Goal: Information Seeking & Learning: Learn about a topic

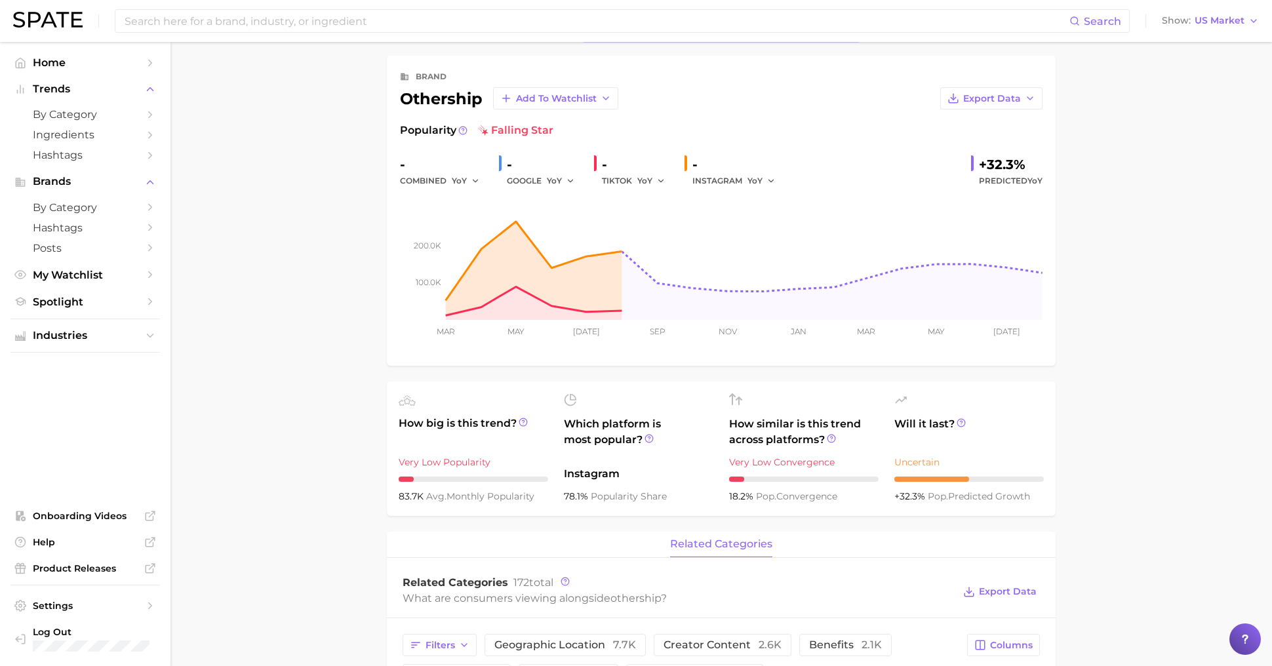
scroll to position [43, 0]
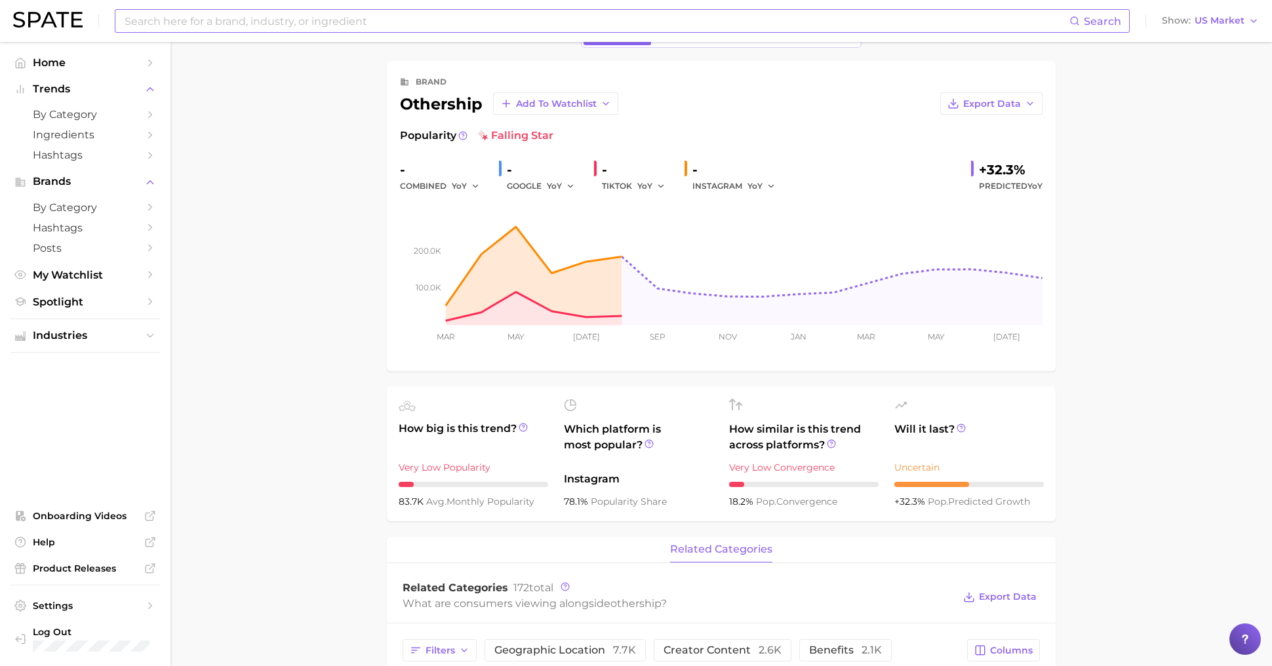
click at [230, 21] on input at bounding box center [596, 21] width 946 height 22
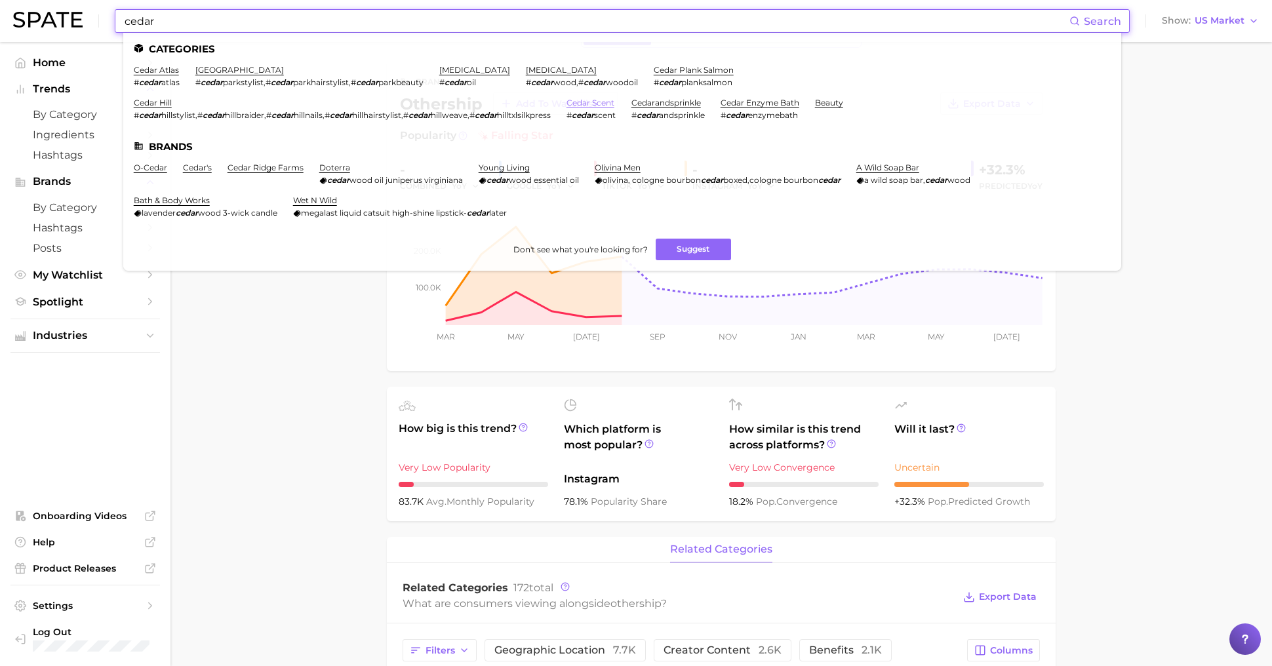
type input "cedar"
click at [596, 101] on link "cedar scent" at bounding box center [591, 103] width 48 height 10
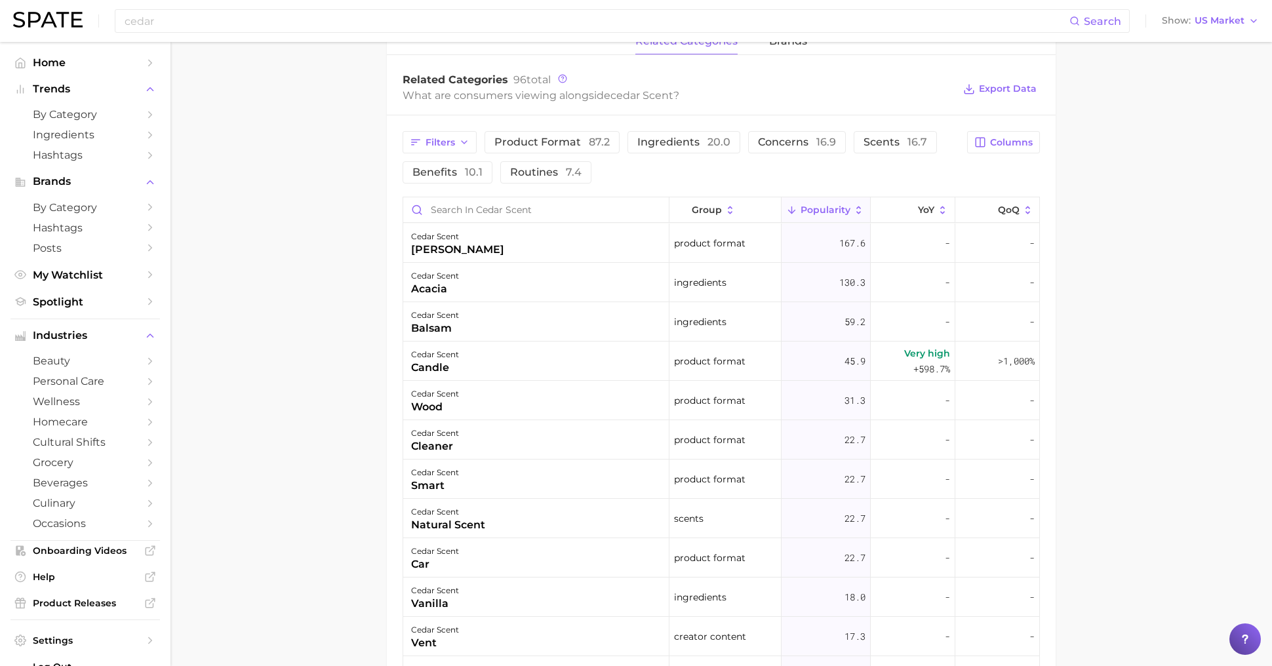
scroll to position [626, 0]
click at [321, 22] on input "cedar" at bounding box center [596, 21] width 946 height 22
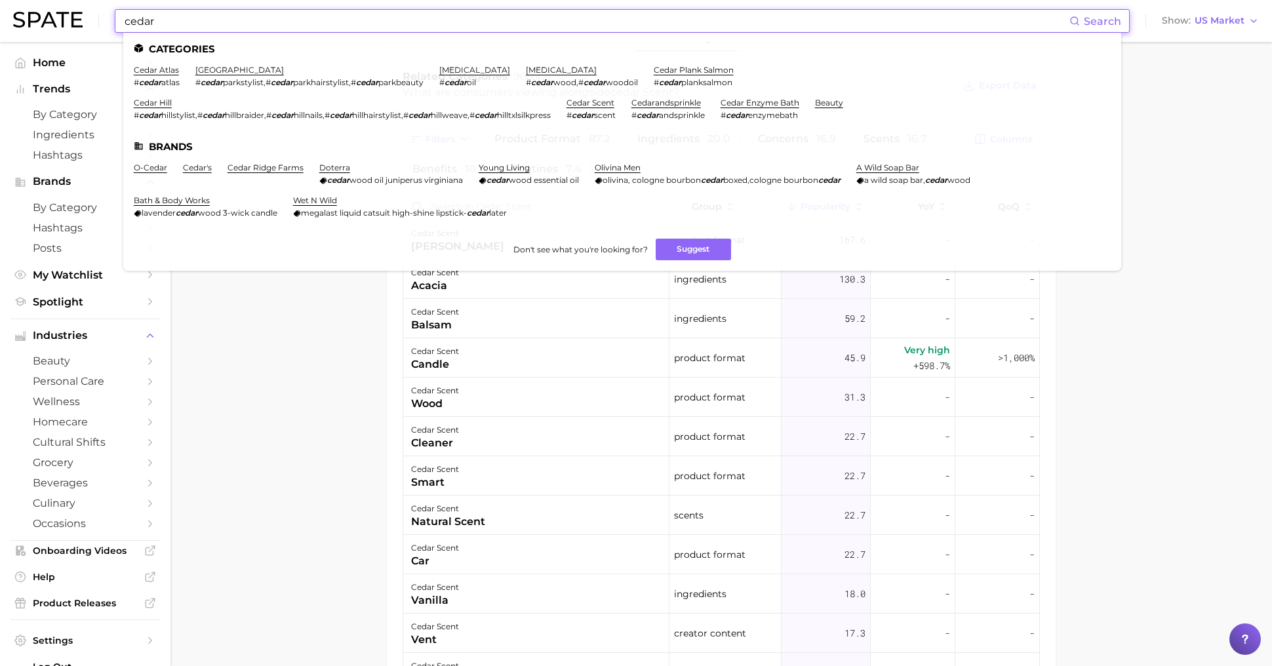
click at [321, 22] on input "cedar" at bounding box center [596, 21] width 946 height 22
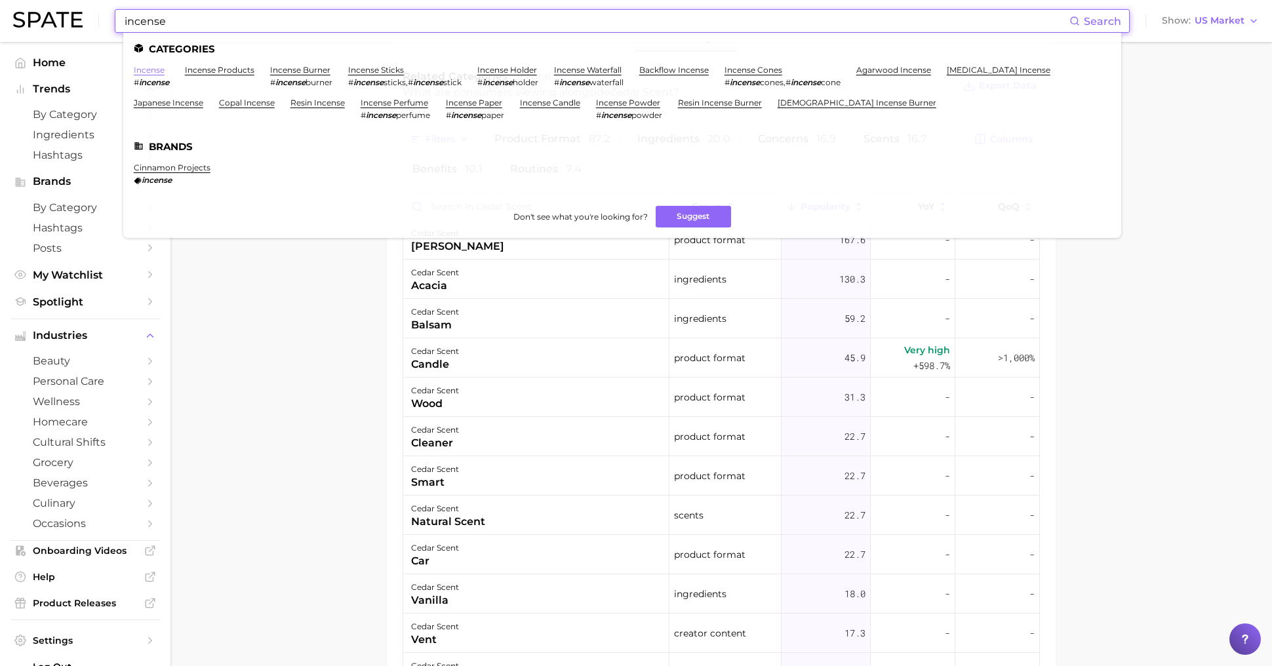
type input "incense"
click at [152, 73] on link "incense" at bounding box center [149, 70] width 31 height 10
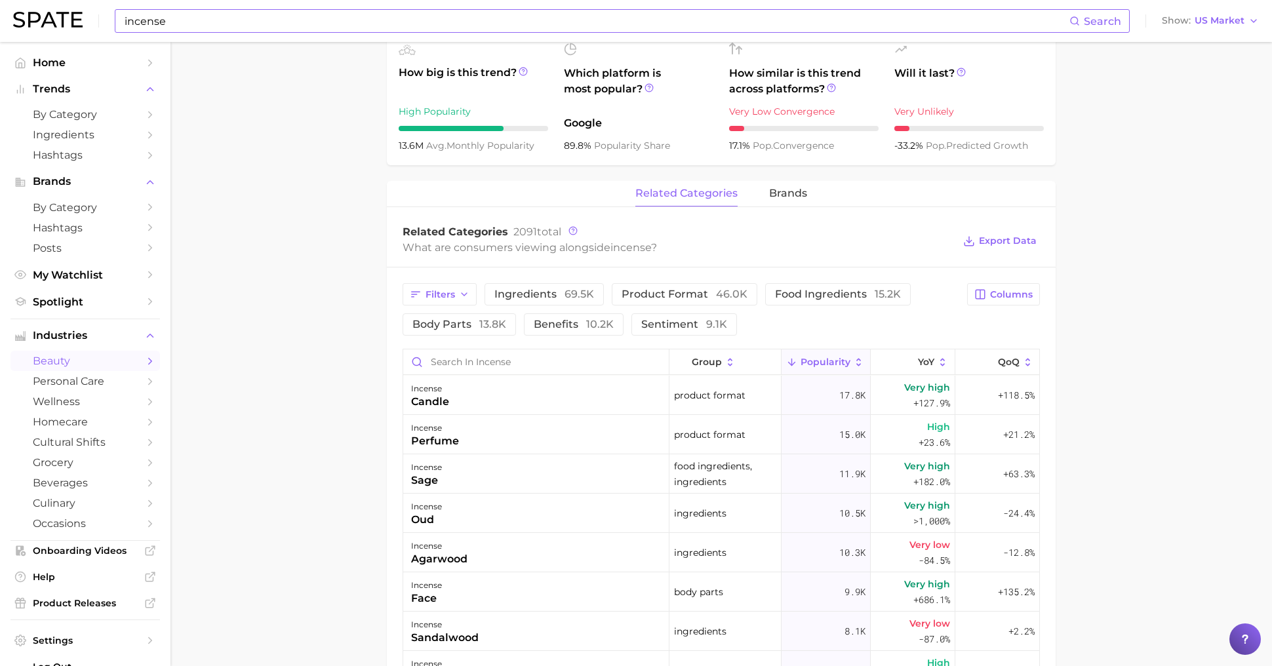
scroll to position [472, 0]
click at [525, 305] on div "Filters ingredients 69.5k product format 46.0k food ingredients 15.2k body part…" at bounding box center [681, 307] width 557 height 52
click at [523, 290] on span "ingredients 69.5k" at bounding box center [544, 292] width 100 height 10
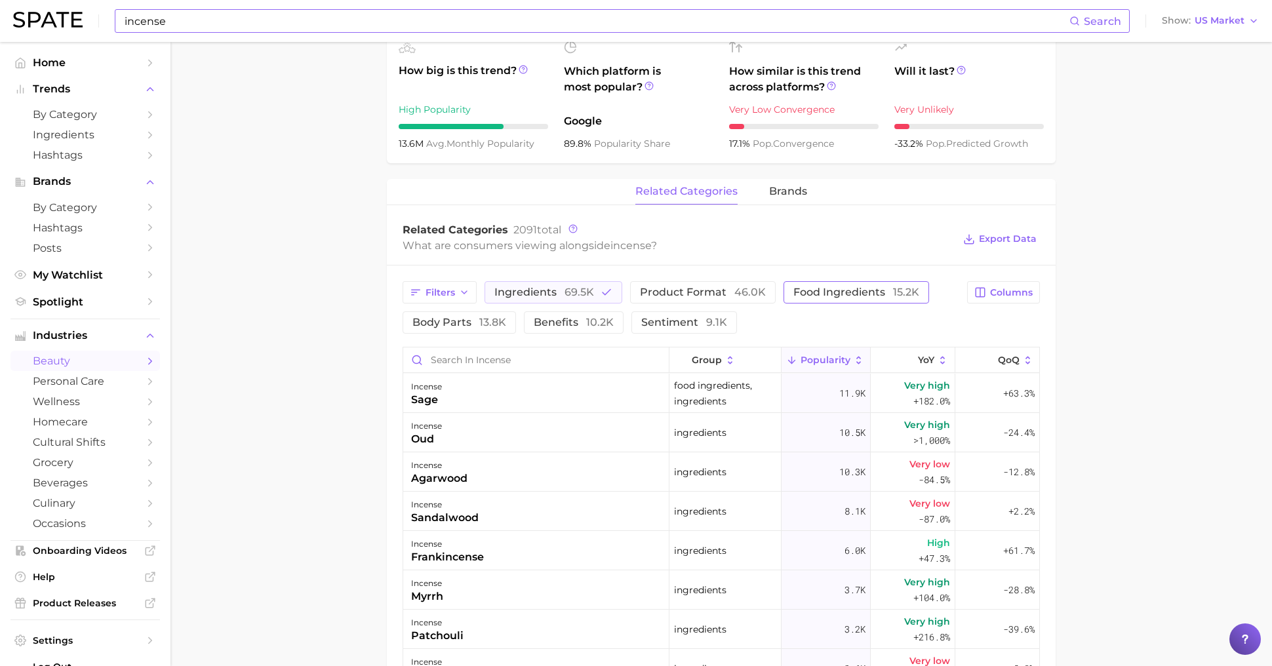
click at [813, 298] on button "food ingredients 15.2k" at bounding box center [857, 292] width 146 height 22
click at [460, 300] on button "Filters" at bounding box center [440, 292] width 74 height 22
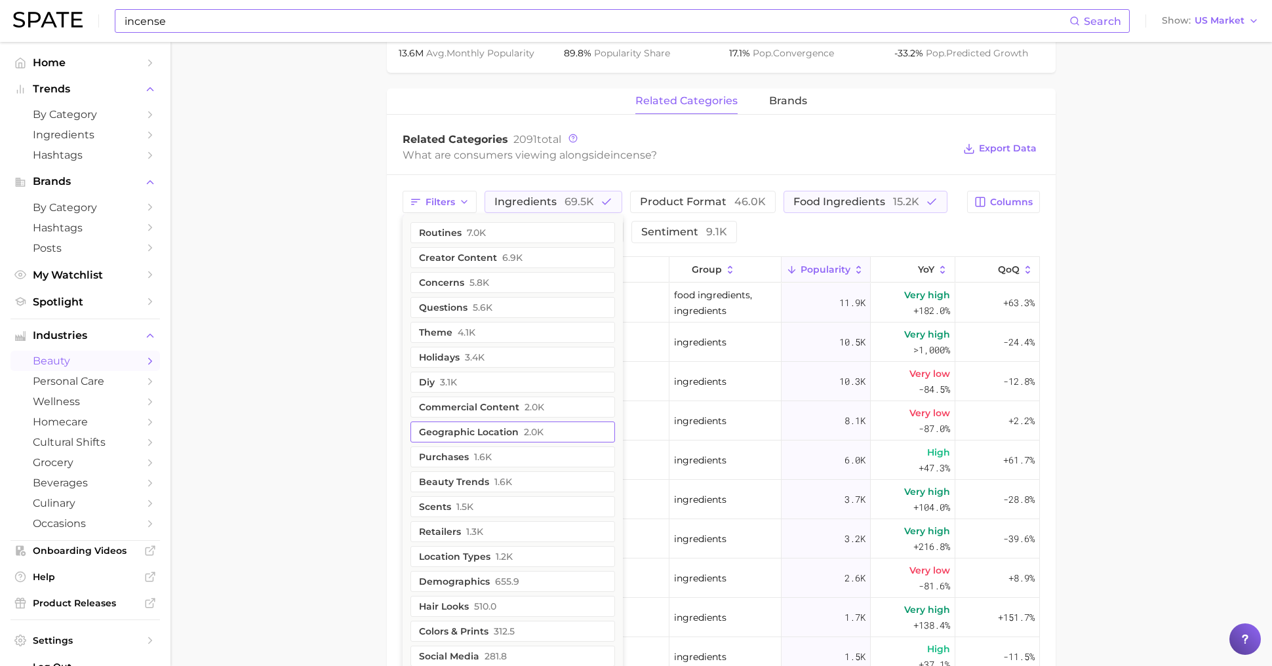
scroll to position [564, 0]
click at [482, 500] on button "scents 1.5k" at bounding box center [513, 505] width 205 height 21
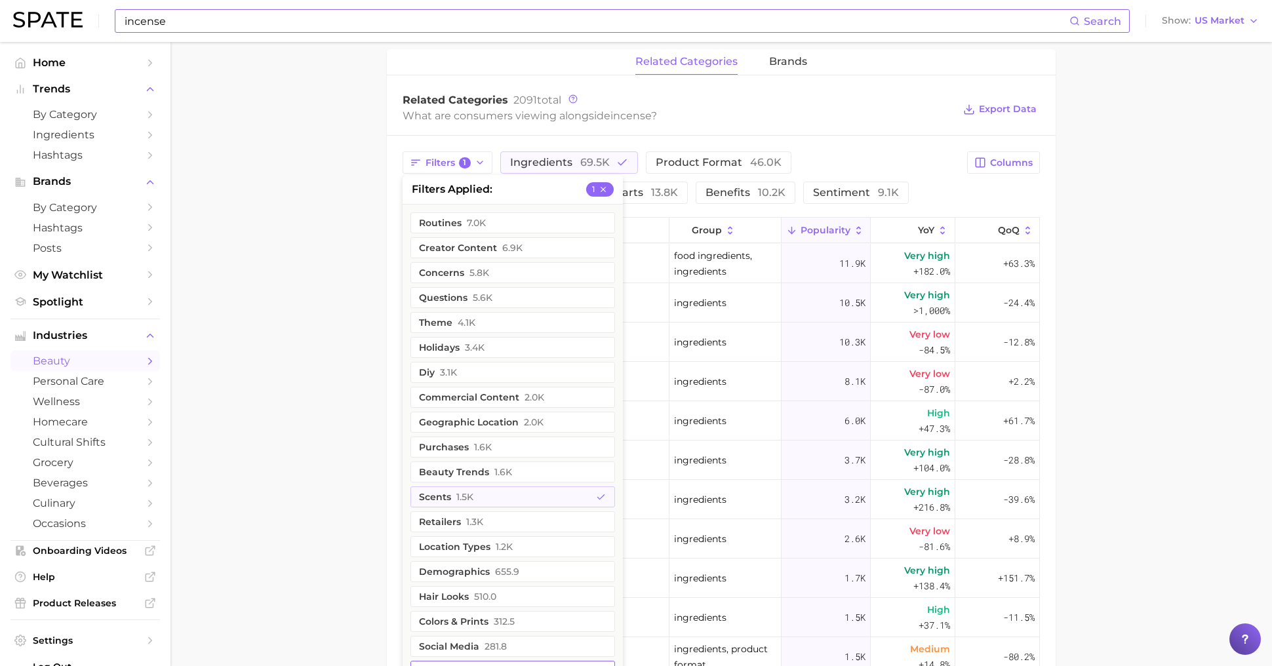
scroll to position [599, 0]
click at [357, 450] on main "1. fragrance 2. home fragrance 3. incense products 4. incense Overview Google T…" at bounding box center [722, 205] width 1102 height 1525
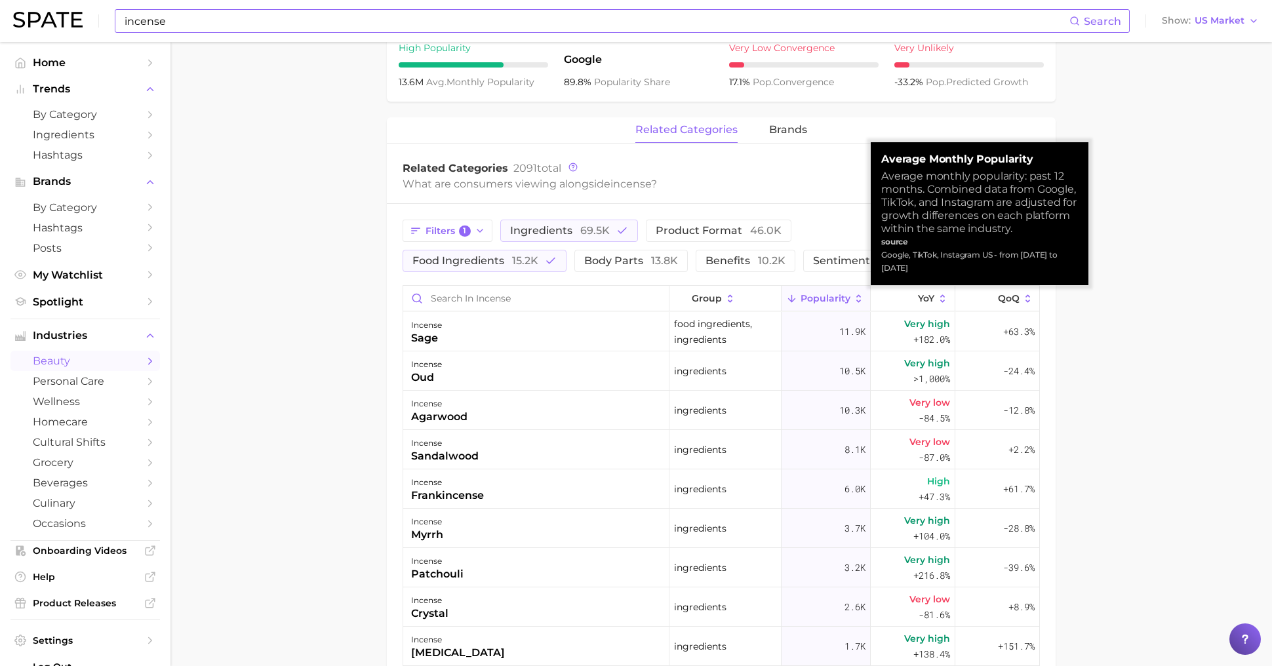
scroll to position [531, 0]
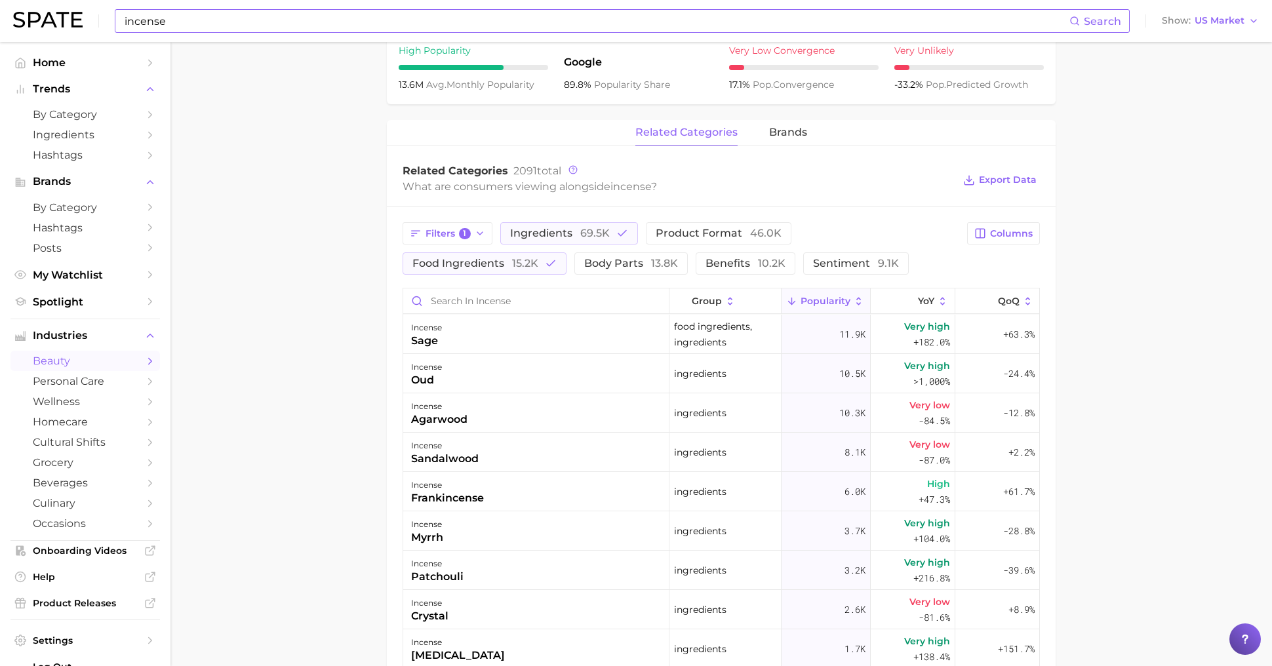
click at [1009, 243] on div "Filters 1 ingredients 69.5k product format 46.0k food ingredients 15.2k body pa…" at bounding box center [721, 248] width 637 height 52
click at [1005, 239] on button "Columns" at bounding box center [1003, 233] width 73 height 22
click at [931, 350] on button "Increase QoQ" at bounding box center [935, 346] width 210 height 22
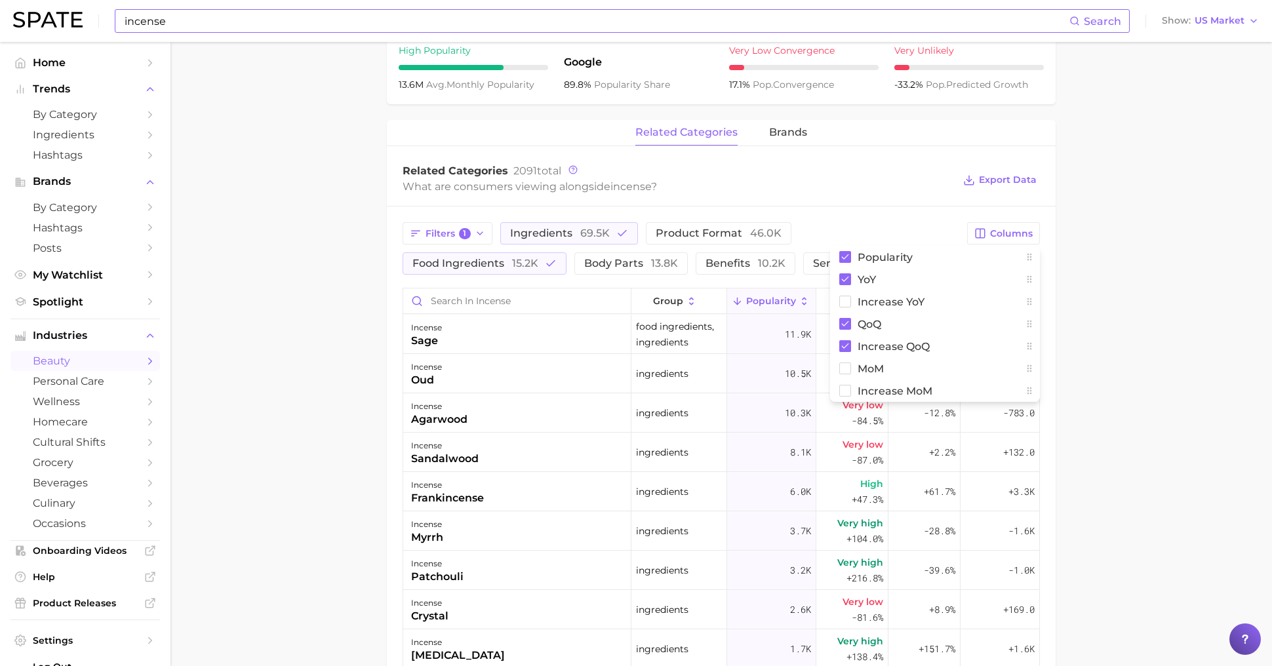
click at [1188, 395] on main "1. fragrance 2. home fragrance 3. incense products 4. incense Overview Google T…" at bounding box center [722, 273] width 1102 height 1525
click at [938, 302] on span "QoQ" at bounding box center [930, 301] width 22 height 10
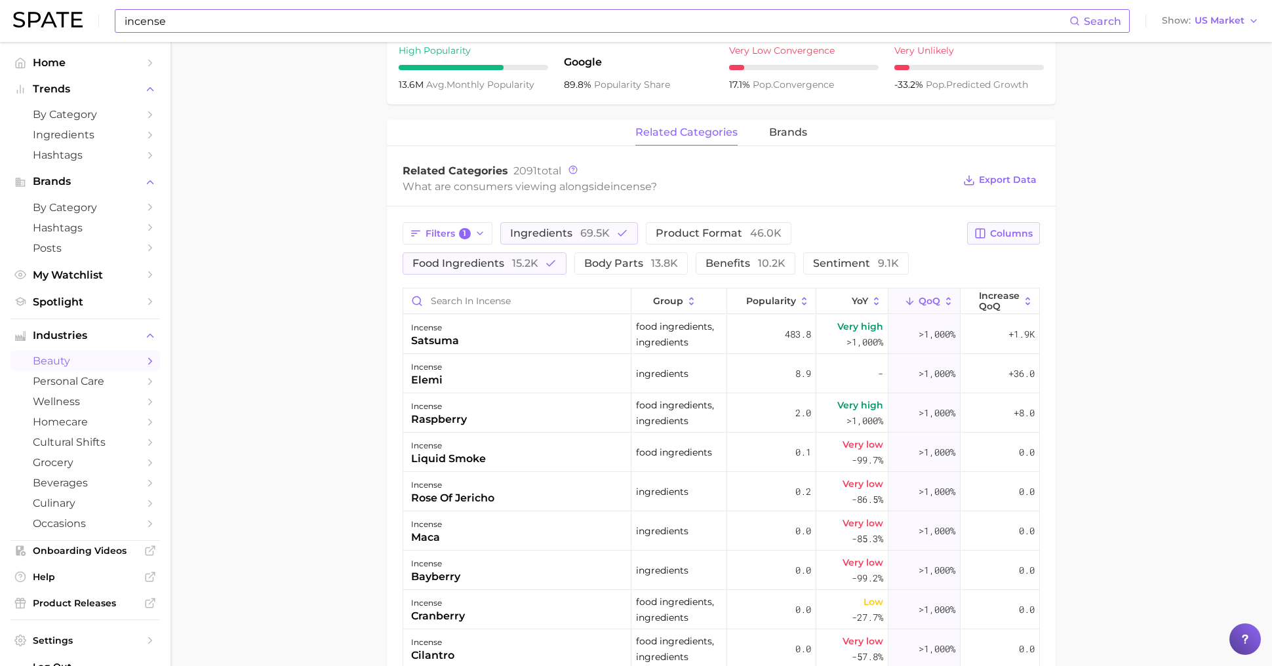
click at [998, 230] on span "Columns" at bounding box center [1011, 233] width 43 height 11
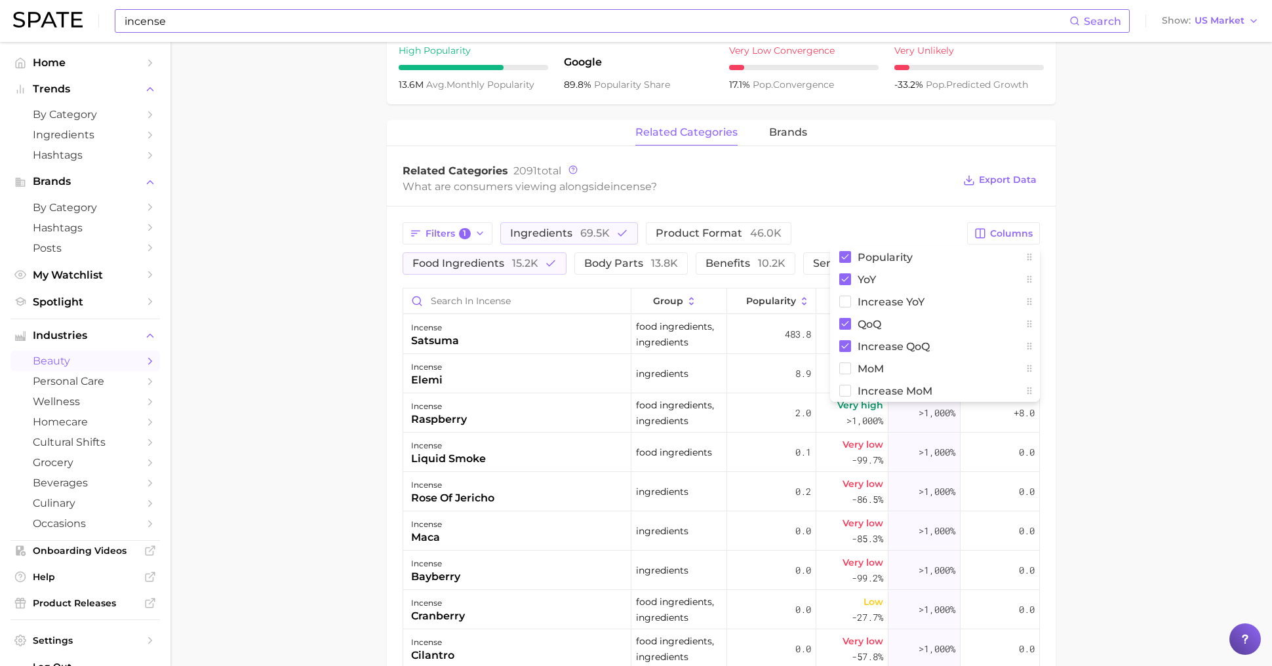
click at [1154, 333] on main "1. fragrance 2. home fragrance 3. incense products 4. incense Overview Google T…" at bounding box center [722, 273] width 1102 height 1525
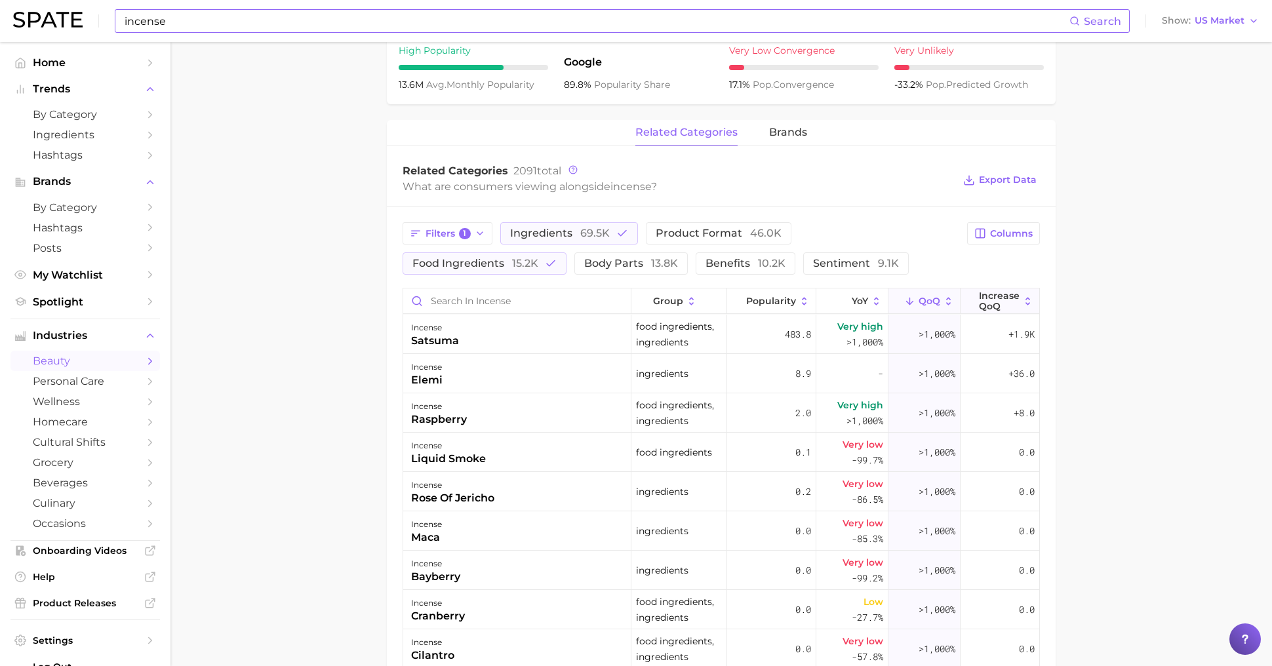
click at [994, 292] on span "Increase QoQ" at bounding box center [999, 301] width 41 height 21
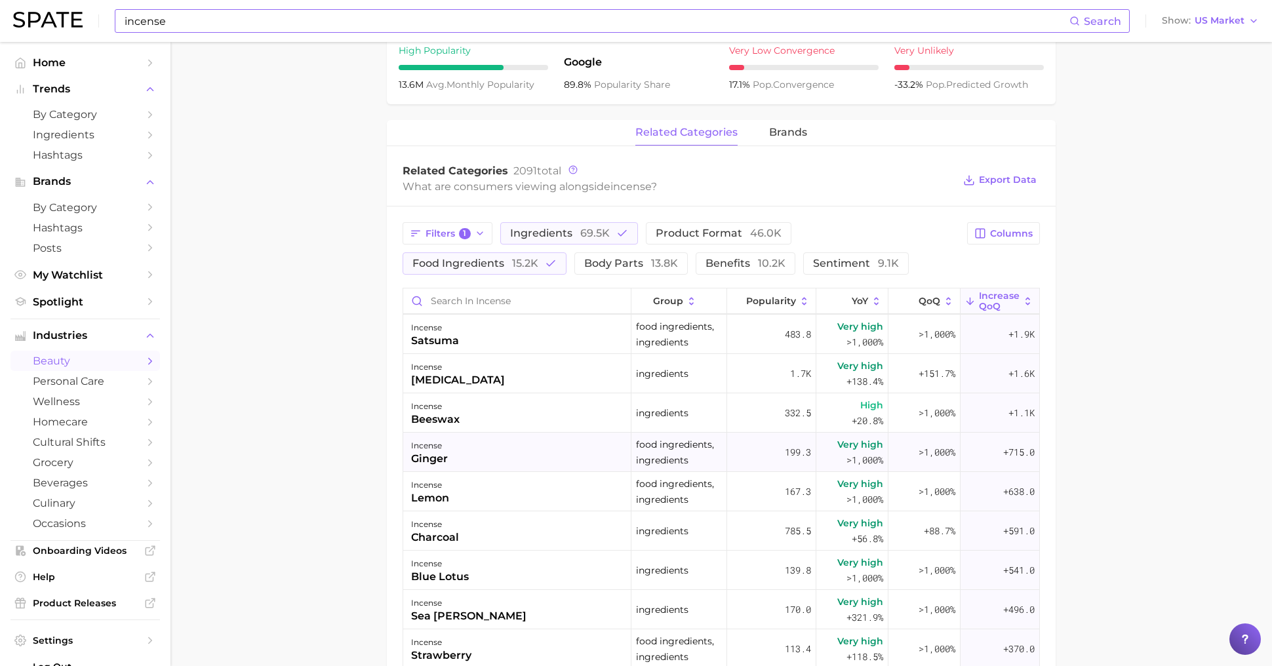
scroll to position [85, 0]
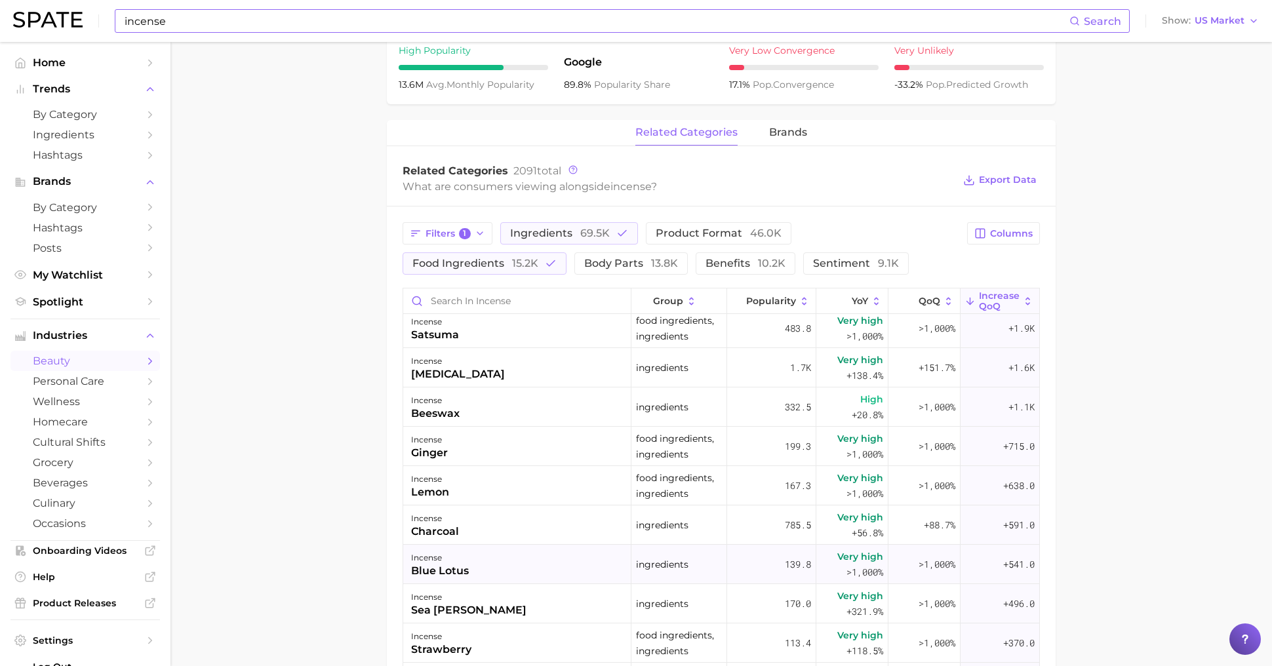
click at [497, 553] on div "incense blue lotus" at bounding box center [517, 564] width 228 height 39
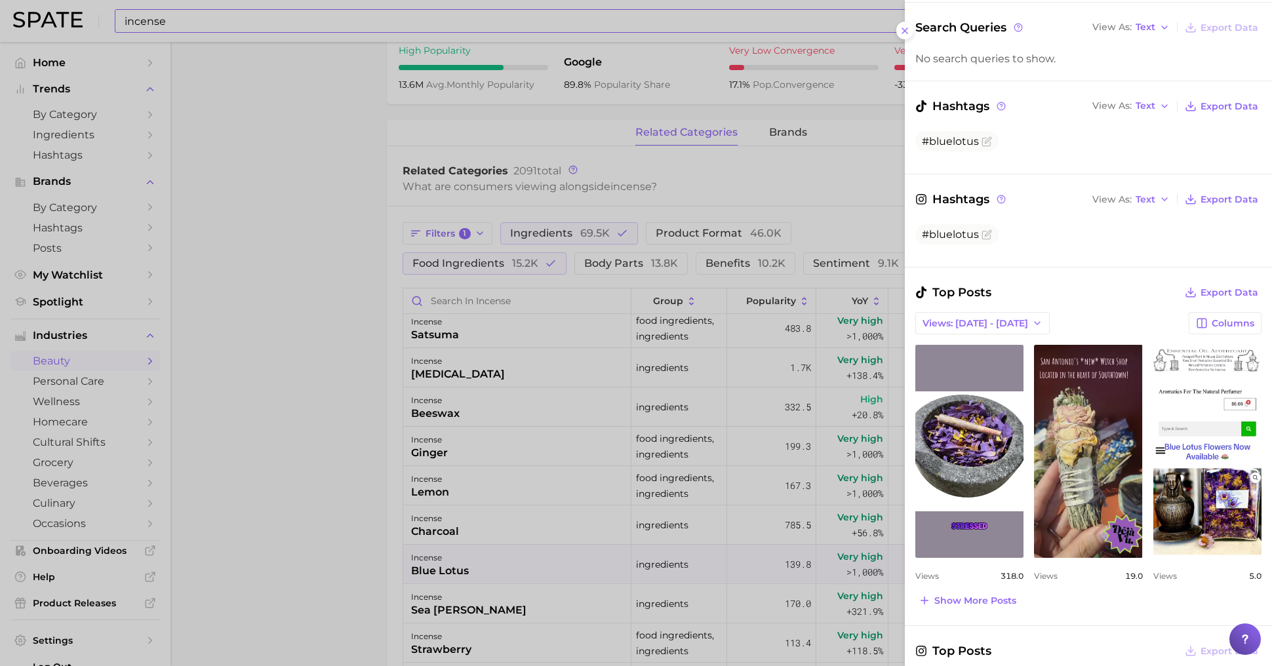
scroll to position [193, 0]
click at [401, 477] on div at bounding box center [636, 333] width 1272 height 666
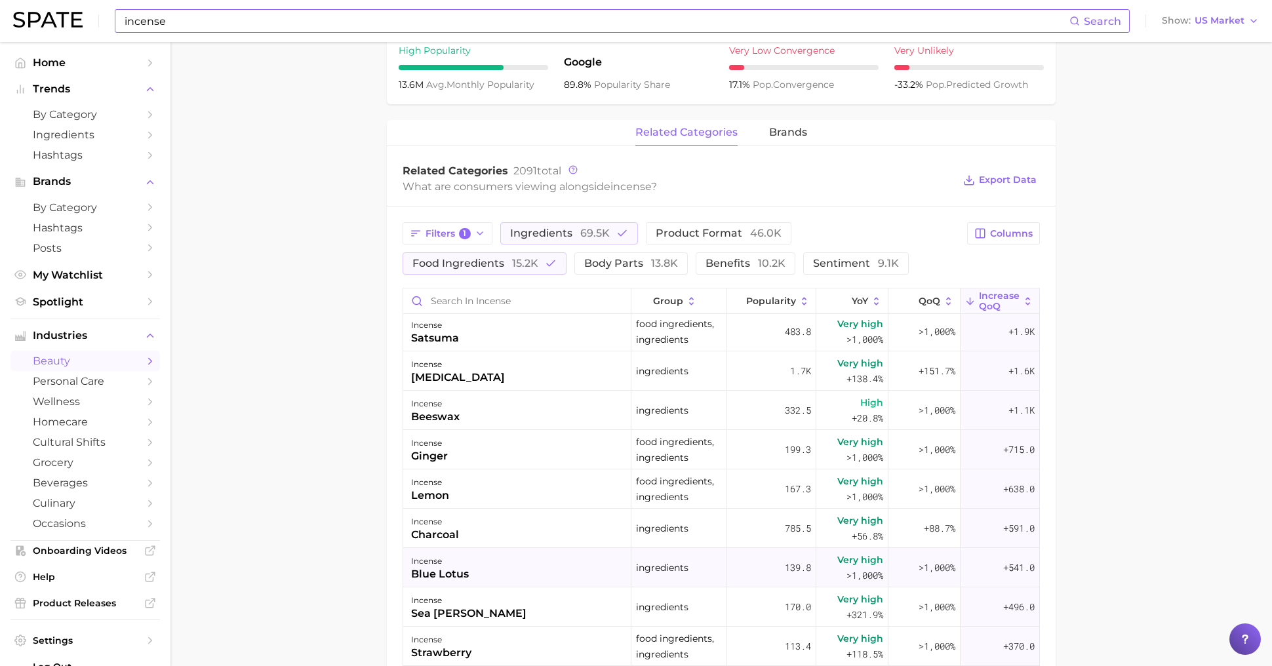
scroll to position [77, 0]
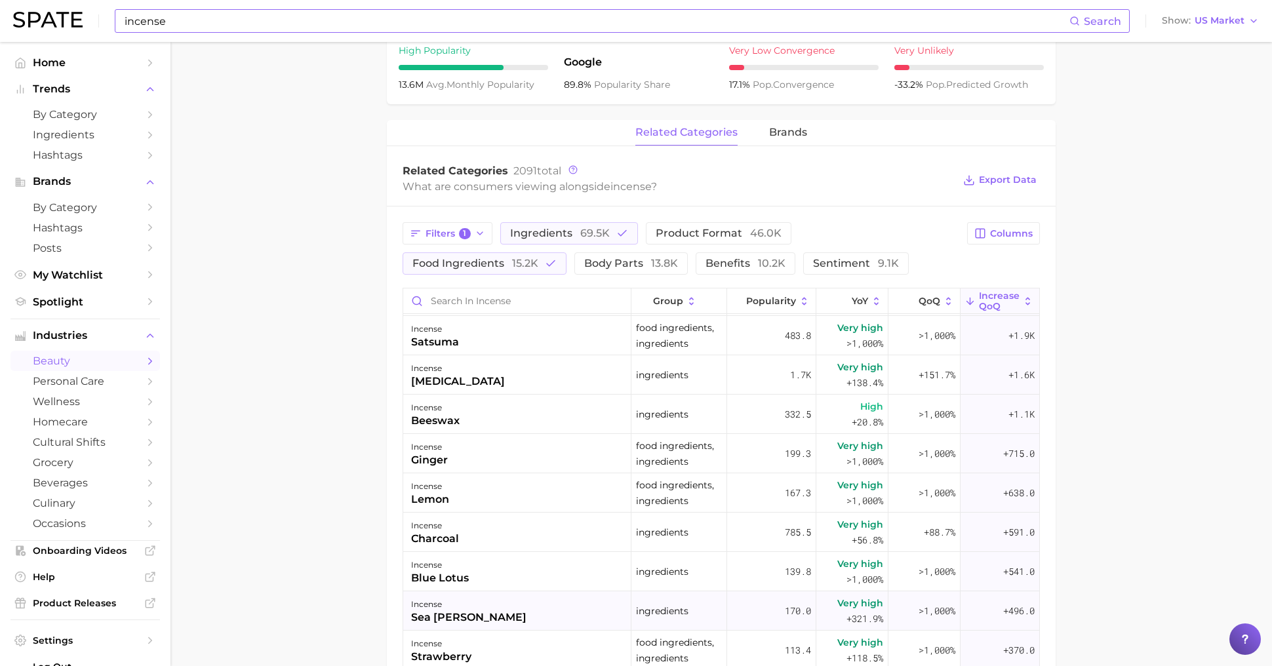
click at [561, 616] on div "incense sea [PERSON_NAME]" at bounding box center [517, 611] width 228 height 39
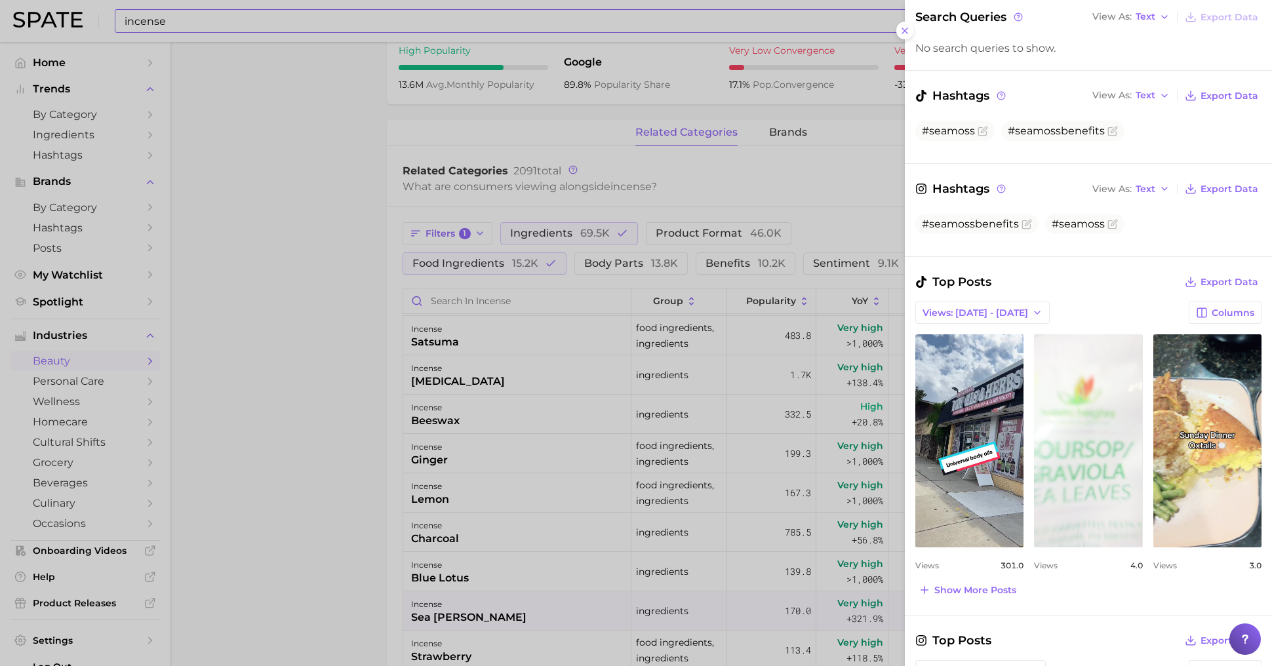
scroll to position [0, 0]
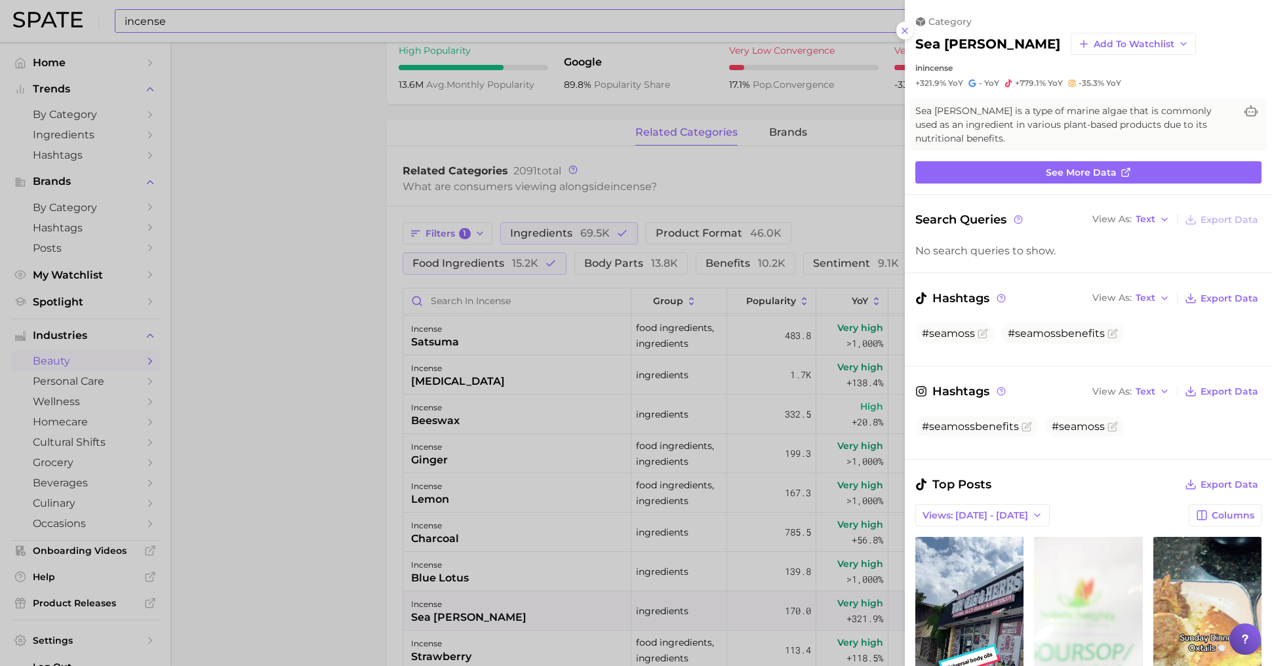
click at [647, 510] on div at bounding box center [636, 333] width 1272 height 666
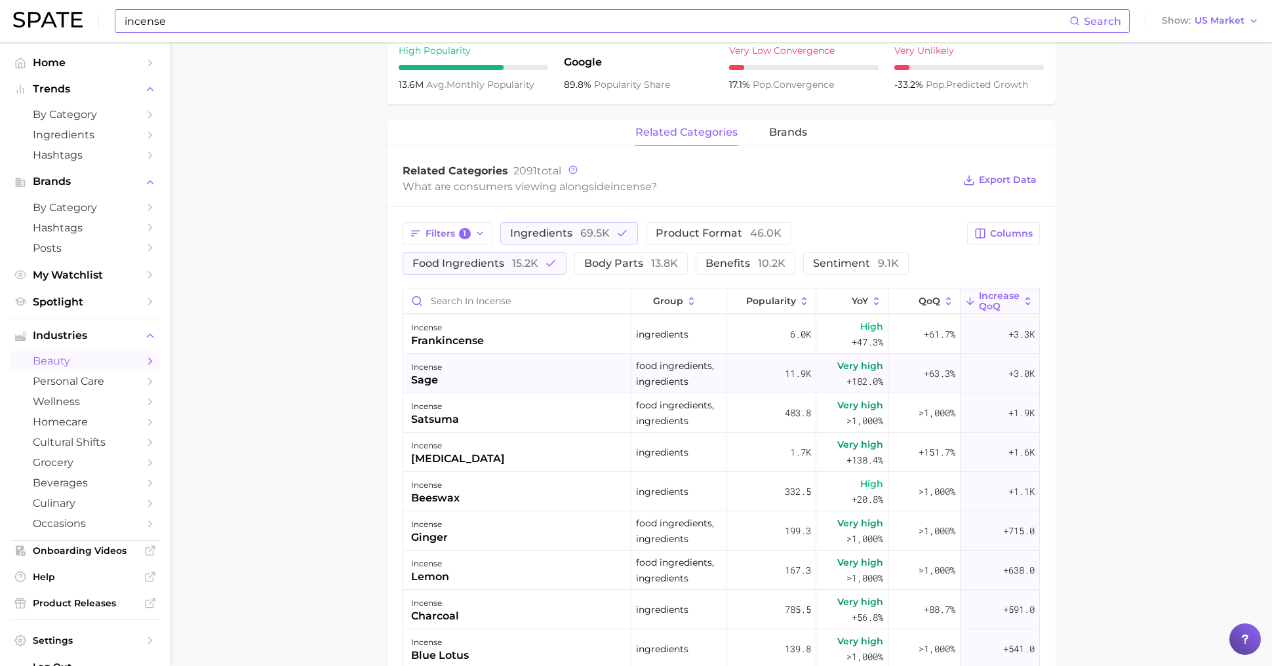
click at [561, 373] on div "incense sage" at bounding box center [517, 373] width 228 height 39
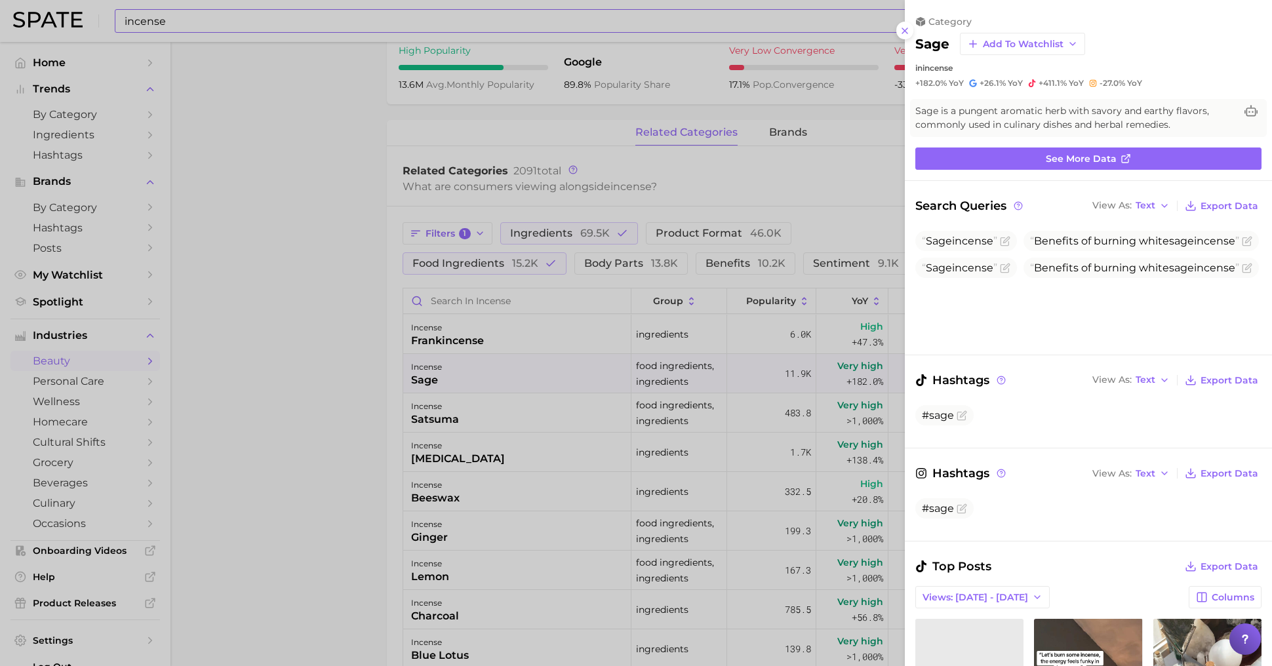
click at [604, 438] on div at bounding box center [636, 333] width 1272 height 666
